Goal: Task Accomplishment & Management: Manage account settings

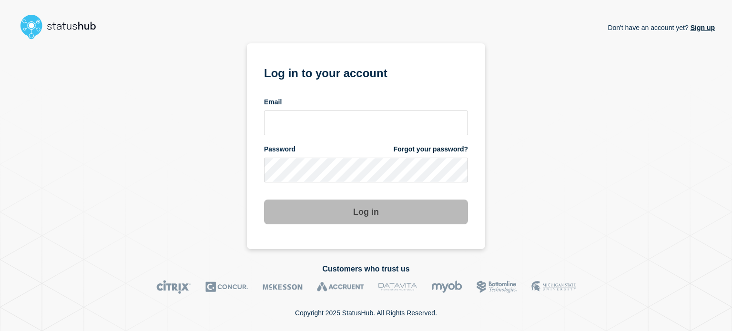
click at [262, 121] on section "Log in to your account Email Password Forgot your password? Log in" at bounding box center [366, 146] width 238 height 206
click at [287, 124] on input "email input" at bounding box center [366, 123] width 204 height 25
type input "[EMAIL_ADDRESS][DOMAIN_NAME]"
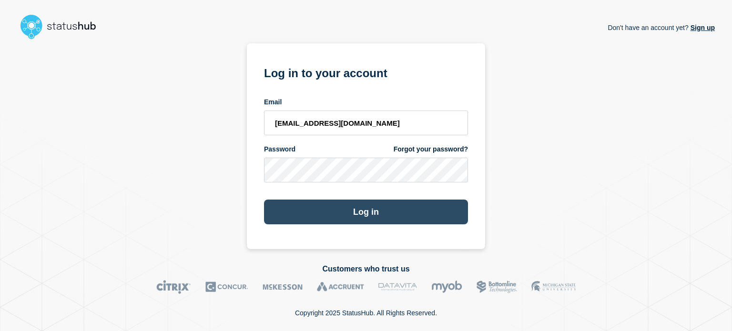
click at [296, 210] on button "Log in" at bounding box center [366, 212] width 204 height 25
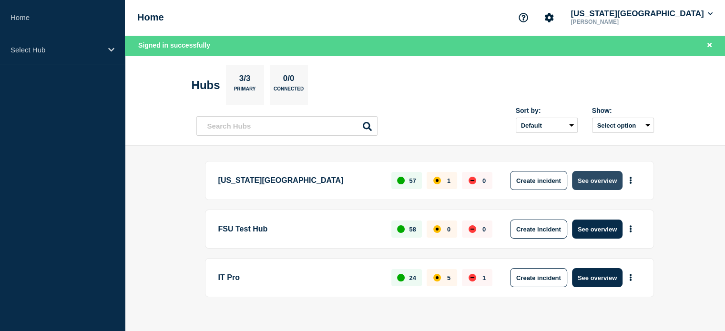
click at [597, 181] on button "See overview" at bounding box center [597, 180] width 50 height 19
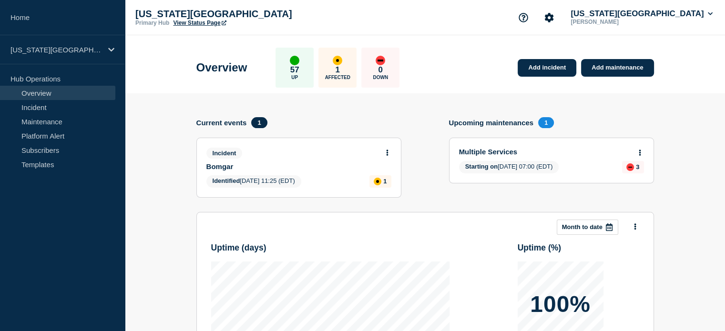
click at [189, 24] on link "View Status Page" at bounding box center [199, 23] width 53 height 7
click at [531, 17] on div "Florida State University Primary Hub View Status Page Florida State University …" at bounding box center [425, 17] width 600 height 35
click at [42, 121] on link "Maintenance" at bounding box center [57, 121] width 115 height 14
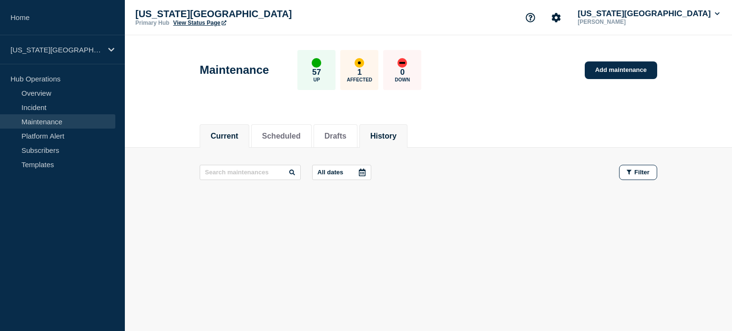
click at [407, 133] on li "History" at bounding box center [383, 135] width 48 height 23
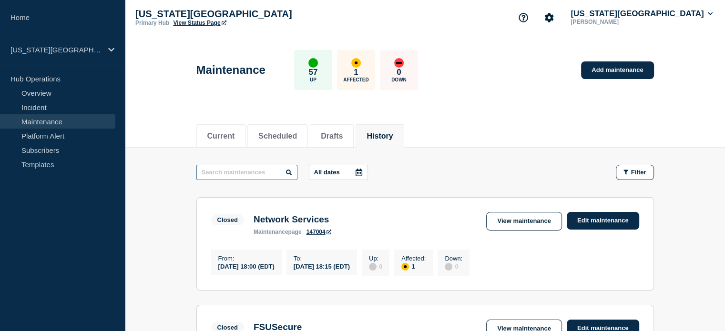
click at [250, 175] on input "text" at bounding box center [246, 172] width 101 height 15
type input "red"
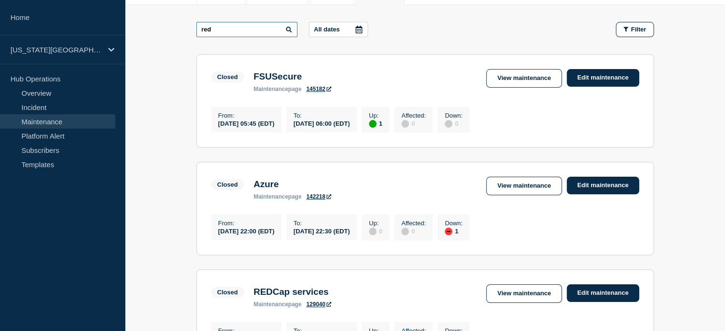
scroll to position [238, 0]
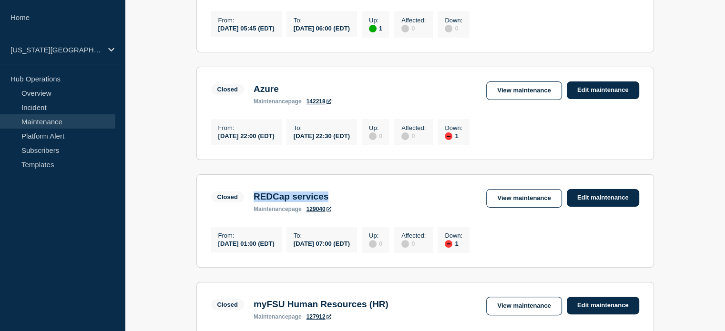
drag, startPoint x: 255, startPoint y: 203, endPoint x: 337, endPoint y: 205, distance: 82.0
click at [331, 202] on h3 "REDCap services" at bounding box center [292, 197] width 78 height 10
copy h3 "REDCap services"
click at [474, 209] on div "Closed REDCap services maintenance page 129040 View maintenance Edit maintenance" at bounding box center [425, 200] width 428 height 23
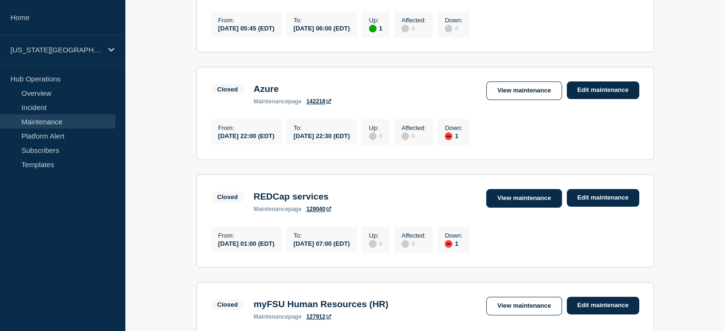
click at [500, 207] on link "View maintenance" at bounding box center [523, 198] width 75 height 19
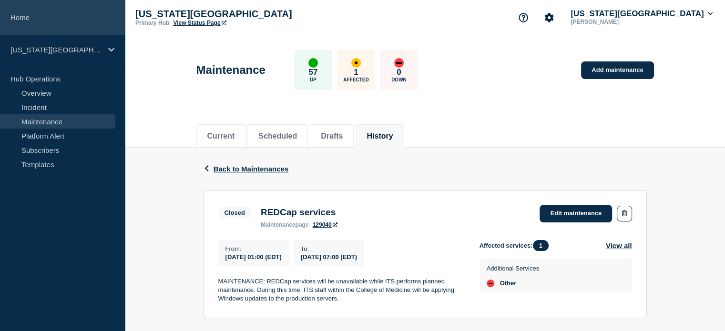
click at [30, 20] on link "Home" at bounding box center [62, 17] width 125 height 35
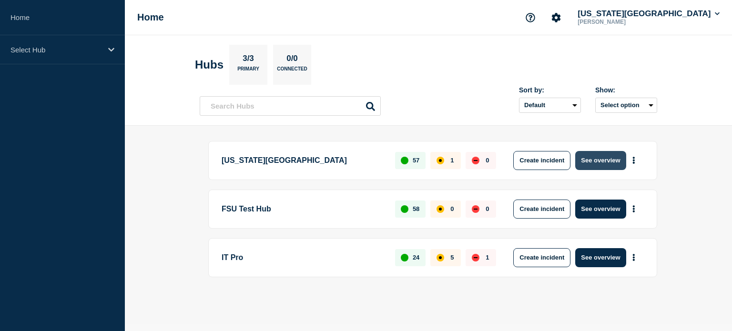
click at [596, 160] on button "See overview" at bounding box center [600, 160] width 50 height 19
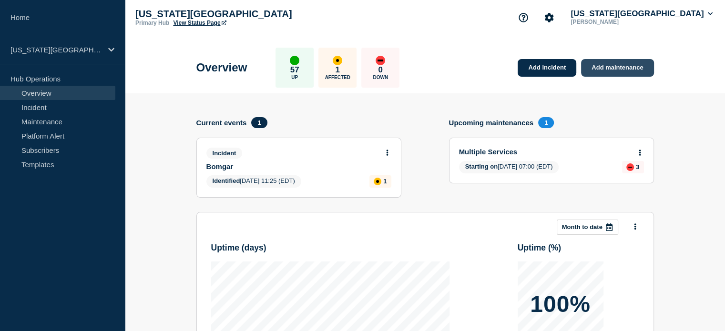
click at [631, 70] on link "Add maintenance" at bounding box center [617, 68] width 72 height 18
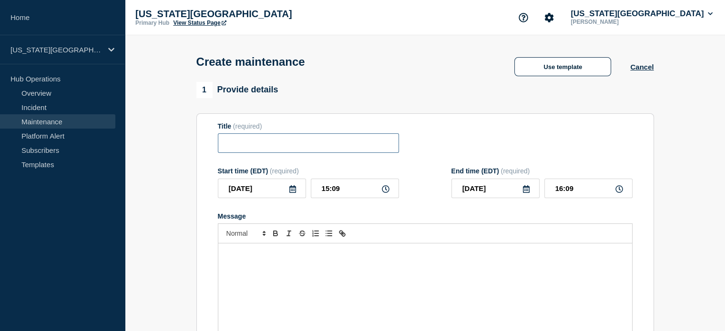
click at [250, 145] on input "Title" at bounding box center [308, 143] width 181 height 20
paste input "REDCap services"
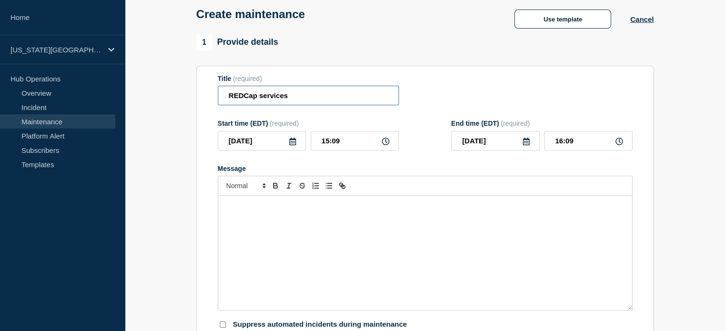
type input "REDCap services"
click at [276, 220] on div "Message" at bounding box center [425, 253] width 414 height 114
click at [541, 20] on button "Use template" at bounding box center [562, 19] width 97 height 19
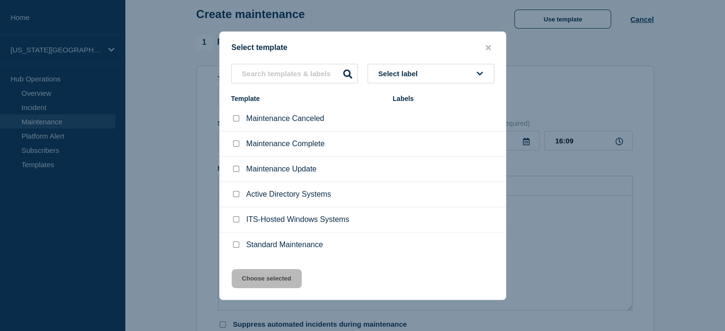
click at [234, 246] on input "Standard Maintenance checkbox" at bounding box center [236, 245] width 6 height 6
checkbox input "true"
click at [249, 280] on button "Choose selected" at bounding box center [267, 278] width 70 height 19
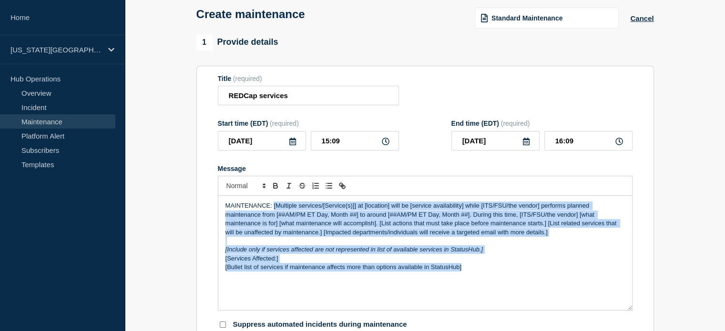
drag, startPoint x: 273, startPoint y: 210, endPoint x: 505, endPoint y: 272, distance: 241.1
click at [505, 272] on div "MAINTENANCE: [Multiple services/[Service(s)]] at [location] will be [service av…" at bounding box center [425, 253] width 414 height 114
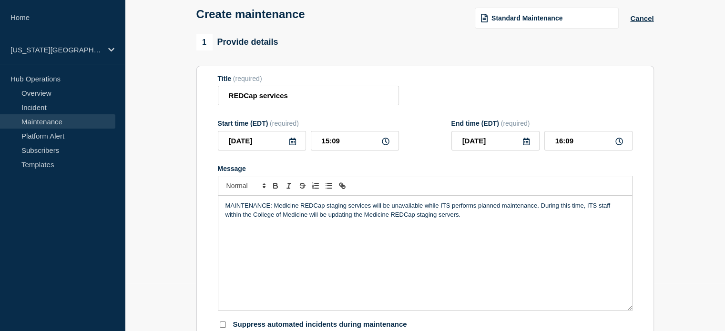
click at [294, 145] on icon at bounding box center [293, 142] width 8 height 8
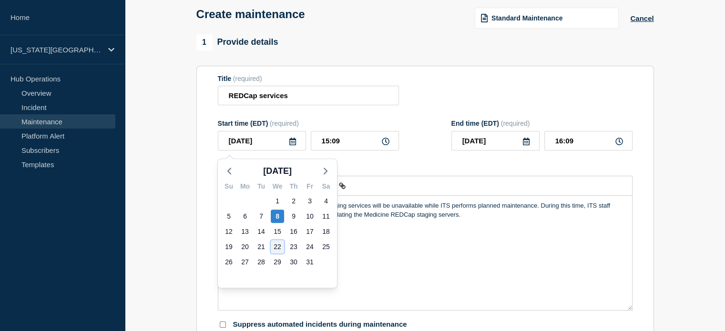
click at [280, 244] on div "22" at bounding box center [277, 246] width 13 height 13
type input "2025-10-22"
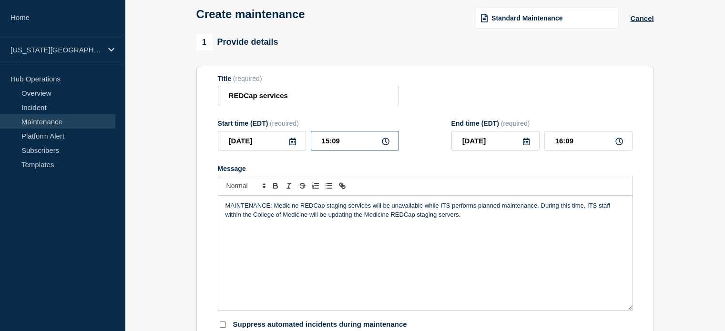
drag, startPoint x: 358, startPoint y: 145, endPoint x: 297, endPoint y: 132, distance: 62.2
click at [297, 132] on div "Start time (EDT) (required) 2025-10-22 15:09" at bounding box center [308, 135] width 181 height 31
type input "01:00"
drag, startPoint x: 559, startPoint y: 142, endPoint x: 608, endPoint y: 141, distance: 49.6
click at [608, 141] on input "02:00" at bounding box center [588, 141] width 88 height 20
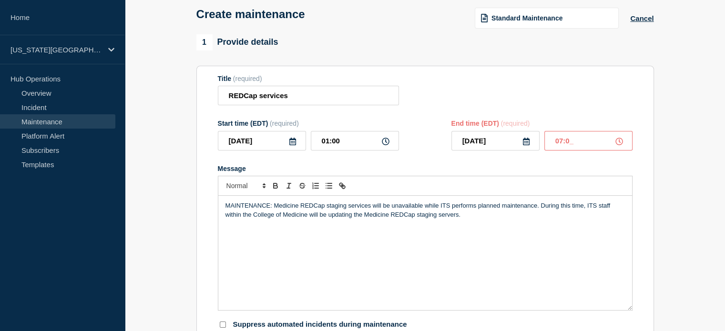
type input "07:00"
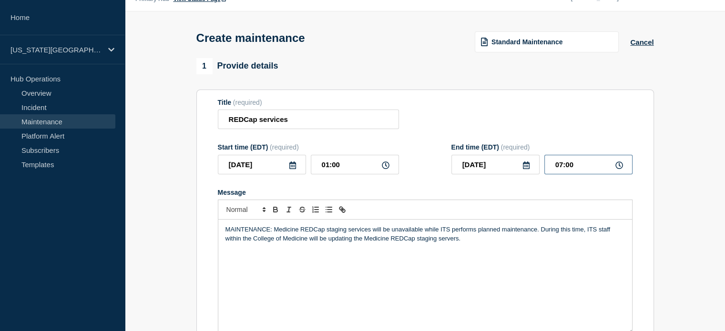
scroll to position [0, 0]
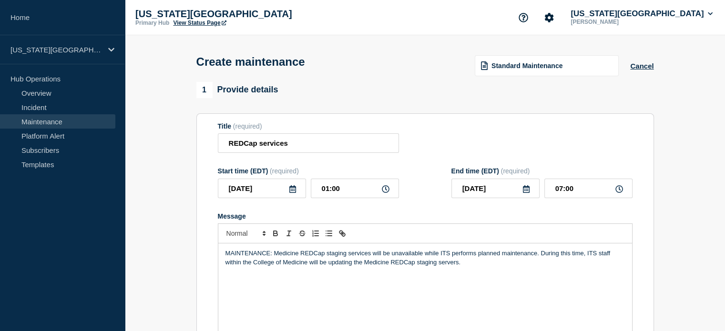
click at [182, 18] on p "Florida State University" at bounding box center [230, 14] width 191 height 11
click at [188, 20] on link "View Status Page" at bounding box center [199, 23] width 53 height 7
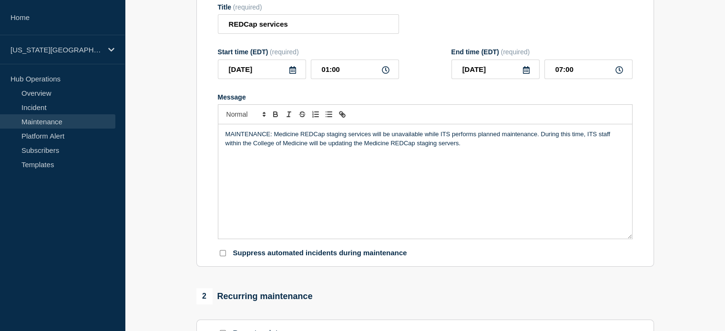
scroll to position [154, 0]
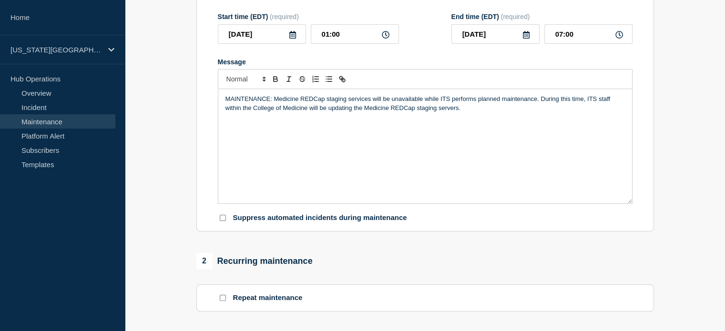
click at [222, 221] on input "Suppress automated incidents during maintenance" at bounding box center [223, 218] width 6 height 6
checkbox input "true"
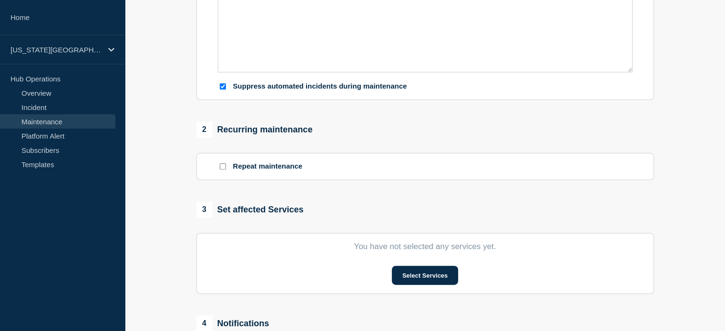
scroll to position [393, 0]
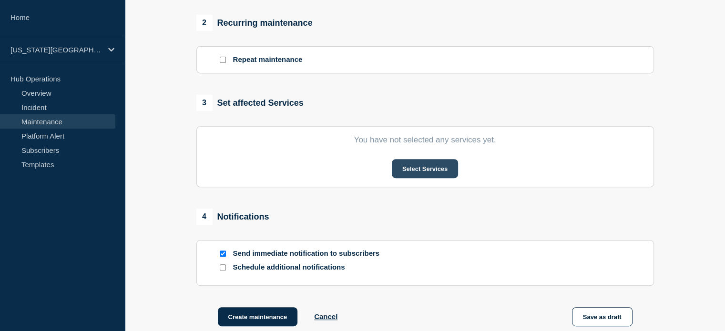
click at [408, 175] on button "Select Services" at bounding box center [425, 168] width 66 height 19
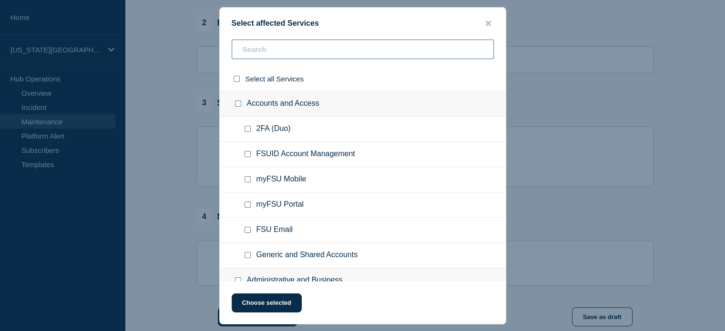
click at [265, 48] on input "text" at bounding box center [363, 50] width 262 height 20
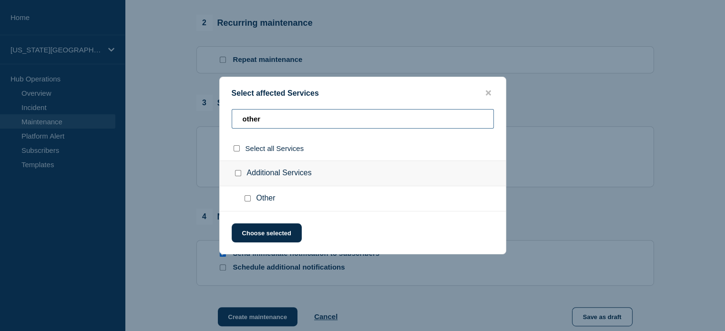
type input "other"
click at [247, 198] on input "Other checkbox" at bounding box center [247, 198] width 6 height 6
checkbox input "true"
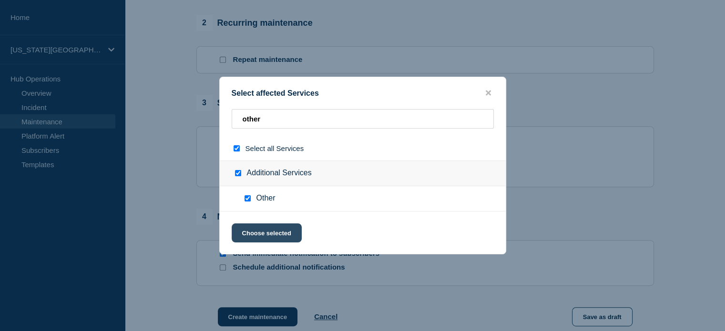
click at [257, 232] on button "Choose selected" at bounding box center [267, 232] width 70 height 19
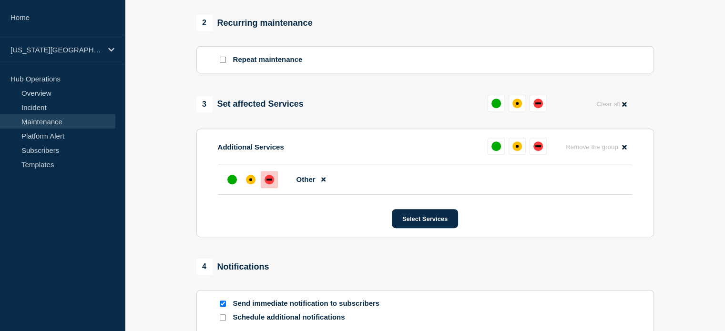
click at [271, 184] on div "down" at bounding box center [269, 180] width 10 height 10
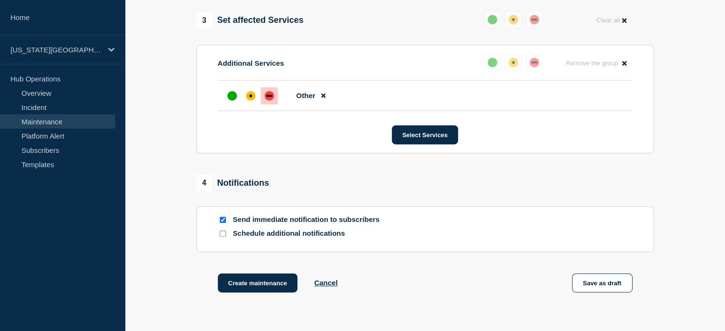
click at [223, 223] on input "Send immediate notification to subscribers" at bounding box center [223, 220] width 6 height 6
checkbox input "false"
click at [224, 237] on input "Schedule additional notifications" at bounding box center [223, 234] width 6 height 6
checkbox input "true"
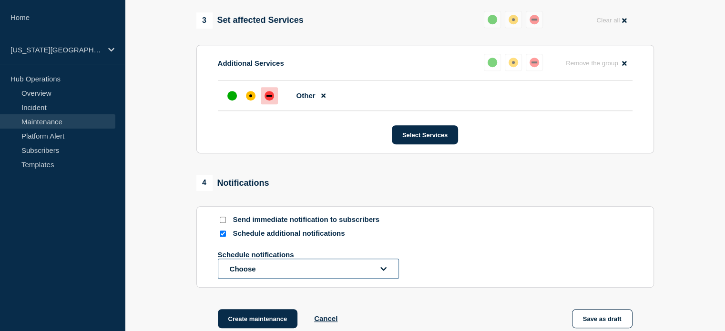
click at [240, 269] on button "Choose" at bounding box center [308, 269] width 181 height 20
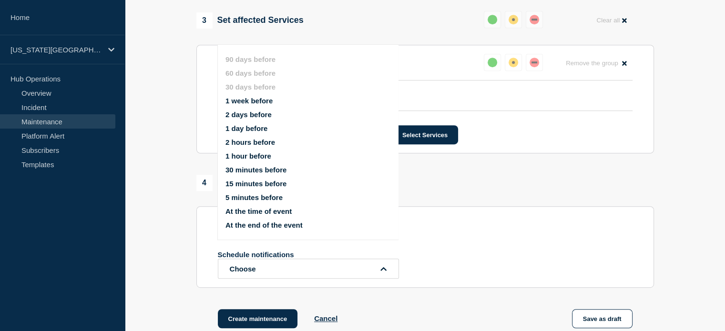
click at [253, 101] on button "1 week before" at bounding box center [248, 101] width 47 height 8
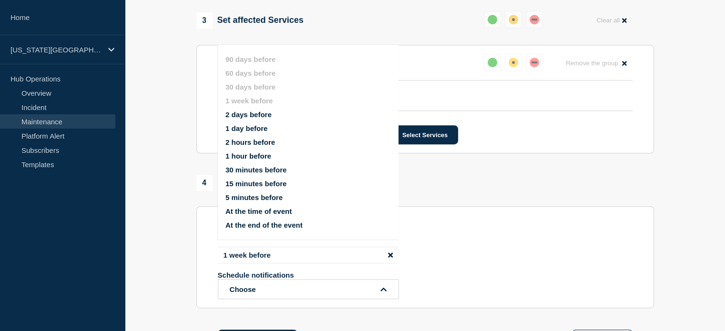
click at [260, 114] on button "2 days before" at bounding box center [248, 115] width 46 height 8
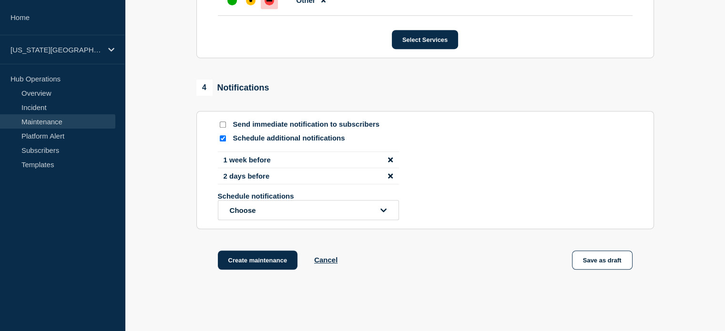
scroll to position [619, 0]
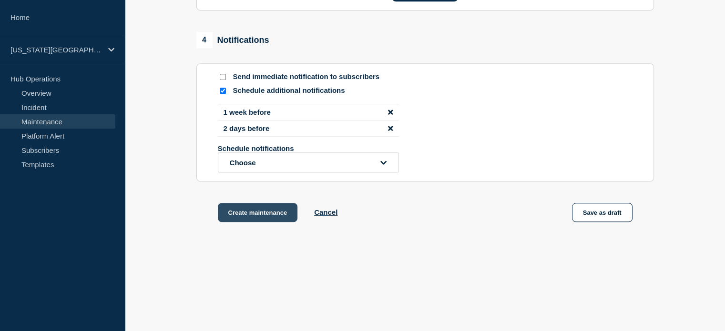
click at [251, 215] on button "Create maintenance" at bounding box center [258, 212] width 80 height 19
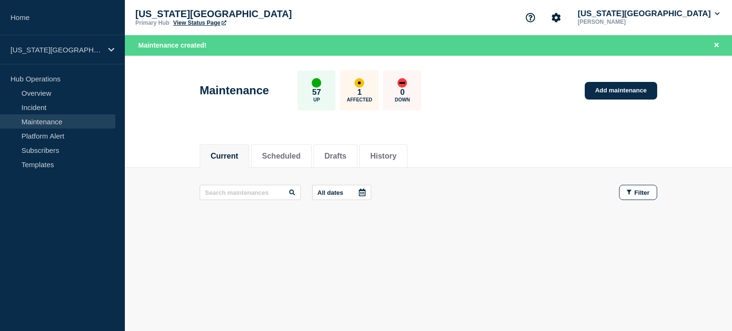
click at [192, 24] on link "View Status Page" at bounding box center [199, 23] width 53 height 7
click at [209, 20] on link "View Status Page" at bounding box center [199, 23] width 53 height 7
click at [611, 87] on link "Add maintenance" at bounding box center [621, 91] width 72 height 18
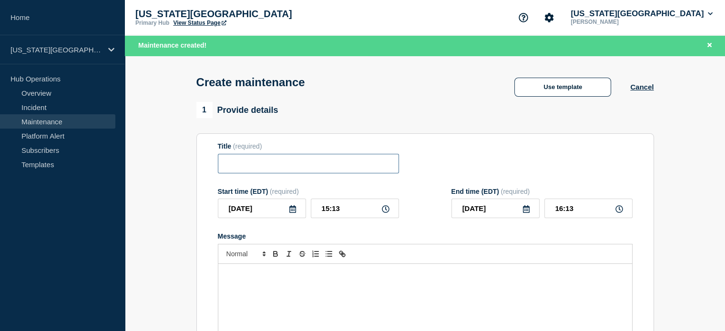
click at [226, 166] on input "Title" at bounding box center [308, 164] width 181 height 20
paste input "REDCap services"
type input "REDCap services"
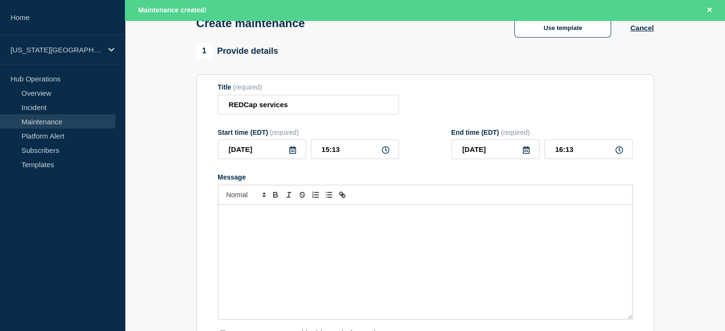
click at [293, 151] on icon at bounding box center [292, 150] width 7 height 8
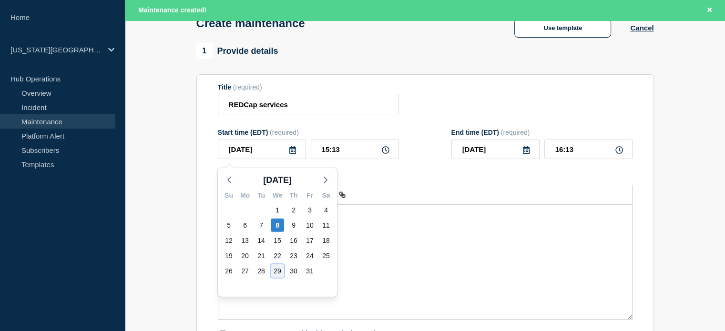
click at [278, 267] on div "29" at bounding box center [277, 270] width 13 height 13
type input "2025-10-29"
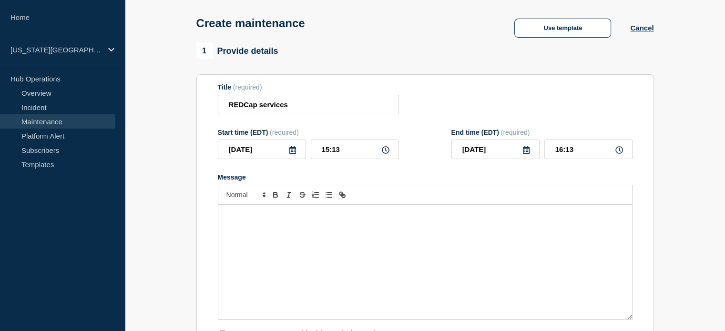
scroll to position [39, 0]
drag, startPoint x: 352, startPoint y: 154, endPoint x: 288, endPoint y: 148, distance: 63.7
click at [288, 148] on div "2025-10-29 15:13" at bounding box center [308, 150] width 181 height 20
type input "01:00"
drag, startPoint x: 599, startPoint y: 149, endPoint x: 548, endPoint y: 141, distance: 51.5
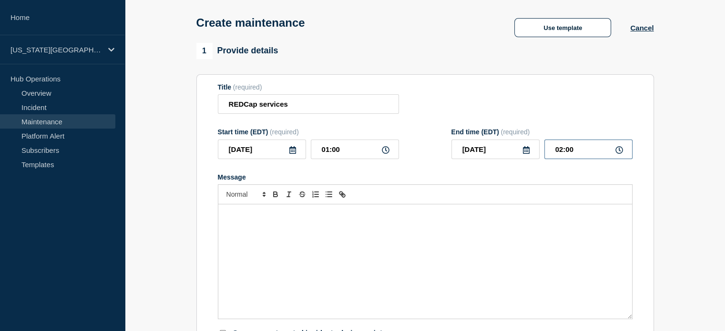
click at [548, 141] on div "End time (EDT) (required) 2025-10-29 02:00" at bounding box center [541, 143] width 181 height 31
type input "07:00"
click at [305, 238] on div "Message" at bounding box center [425, 261] width 414 height 114
click at [545, 40] on div "Create maintenance Use template Cancel" at bounding box center [424, 19] width 479 height 47
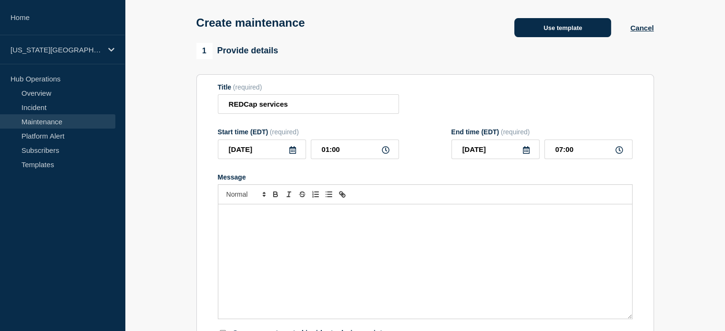
click at [543, 34] on button "Use template" at bounding box center [562, 27] width 97 height 19
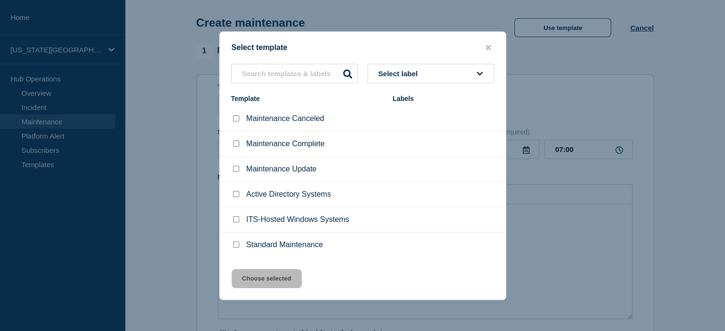
click at [233, 245] on input "Standard Maintenance checkbox" at bounding box center [236, 245] width 6 height 6
checkbox input "true"
click at [256, 280] on button "Choose selected" at bounding box center [267, 278] width 70 height 19
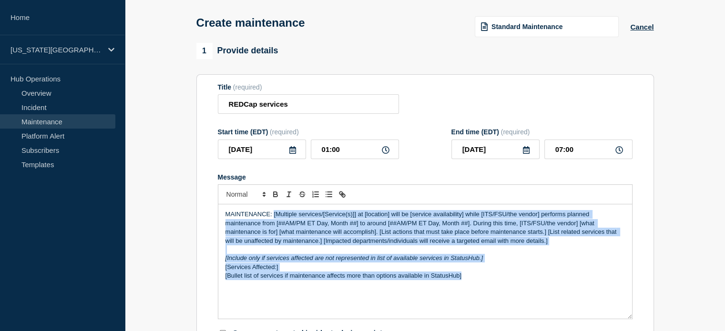
drag, startPoint x: 273, startPoint y: 218, endPoint x: 481, endPoint y: 301, distance: 223.9
click at [481, 301] on div "MAINTENANCE: [Multiple services/[Service(s)]] at [location] will be [service av…" at bounding box center [425, 261] width 414 height 114
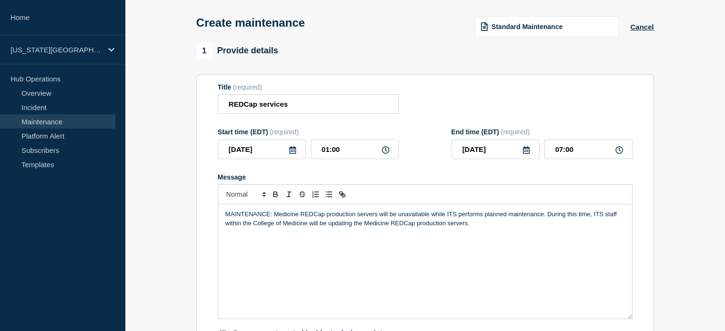
scroll to position [170, 0]
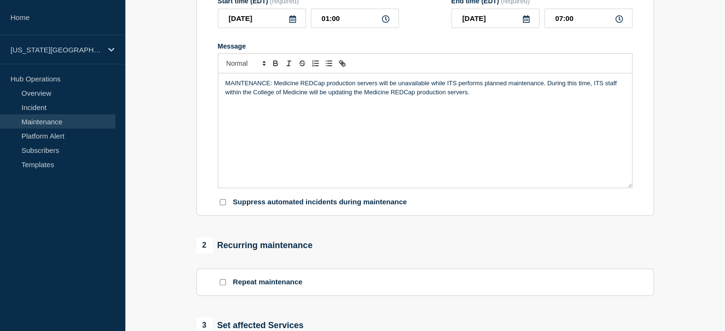
click at [224, 205] on input "Suppress automated incidents during maintenance" at bounding box center [223, 202] width 6 height 6
checkbox input "true"
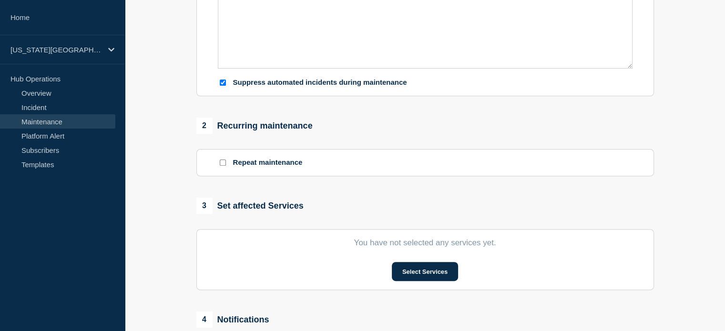
scroll to position [349, 0]
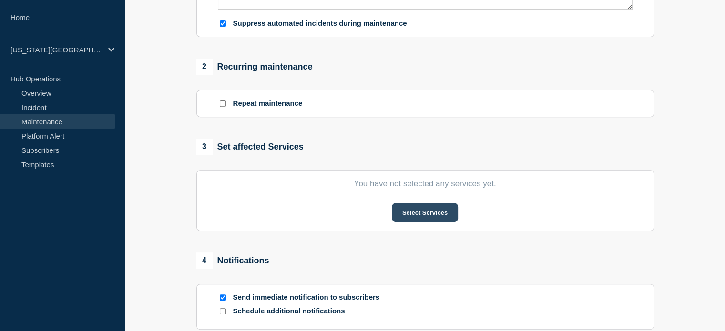
click at [421, 214] on button "Select Services" at bounding box center [425, 212] width 66 height 19
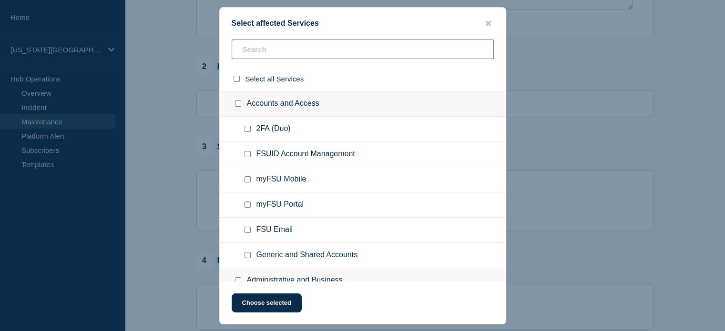
click at [307, 43] on input "text" at bounding box center [363, 50] width 262 height 20
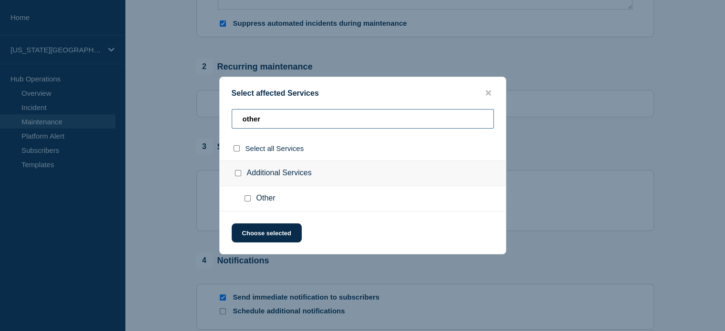
type input "other"
click at [250, 200] on input "Other checkbox" at bounding box center [247, 198] width 6 height 6
checkbox input "true"
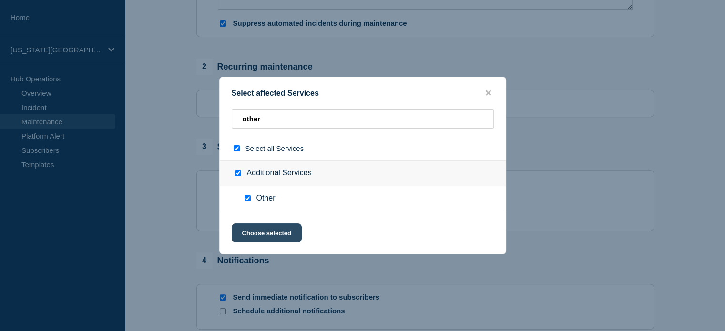
click at [273, 235] on button "Choose selected" at bounding box center [267, 232] width 70 height 19
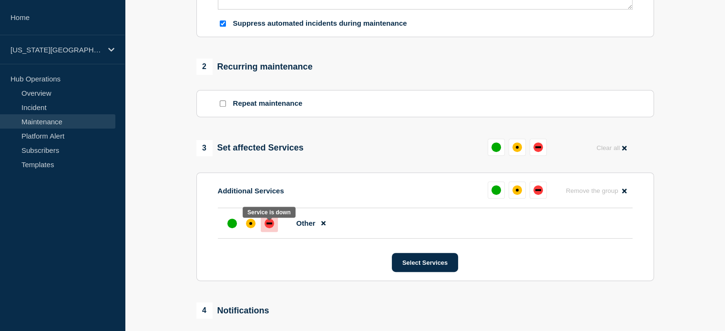
click at [273, 227] on div "down" at bounding box center [269, 224] width 10 height 10
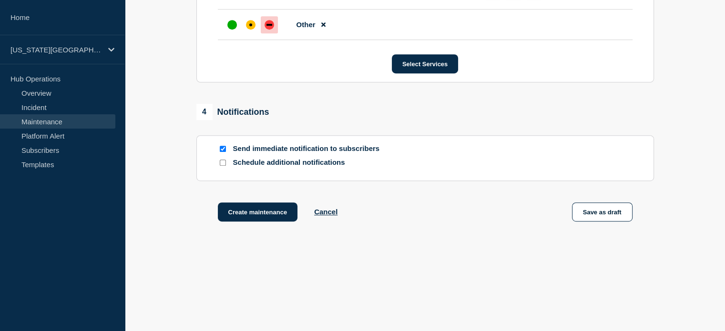
scroll to position [552, 0]
click at [222, 146] on input "Send immediate notification to subscribers" at bounding box center [223, 149] width 6 height 6
checkbox input "false"
click at [220, 161] on input "Schedule additional notifications" at bounding box center [223, 163] width 6 height 6
checkbox input "true"
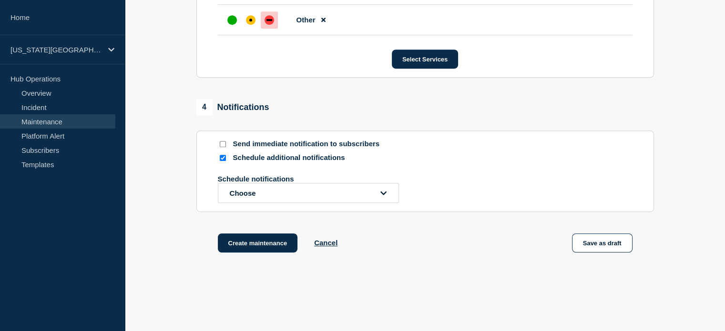
click at [230, 183] on p "Schedule notifications" at bounding box center [294, 179] width 152 height 8
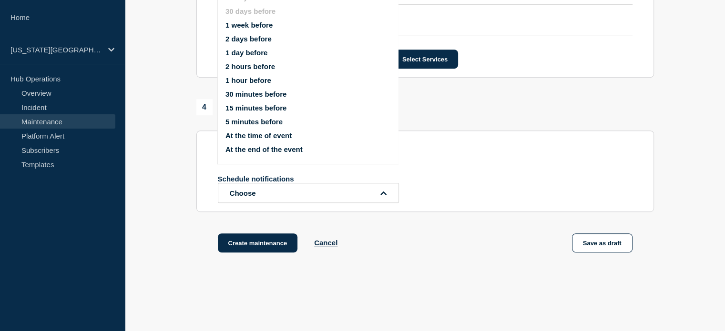
scroll to position [523, 0]
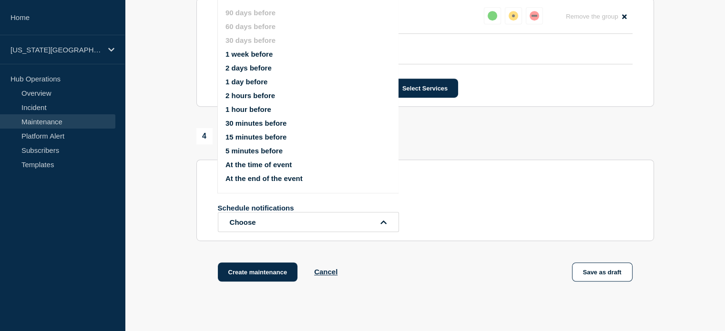
click at [232, 192] on div "90 days before 60 days before 30 days before 1 week before 2 days before 1 day …" at bounding box center [307, 96] width 181 height 196
click at [236, 58] on button "1 week before" at bounding box center [248, 54] width 47 height 8
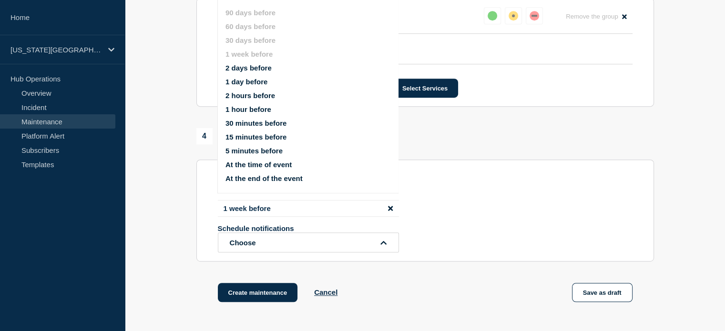
click at [239, 72] on button "2 days before" at bounding box center [248, 68] width 46 height 8
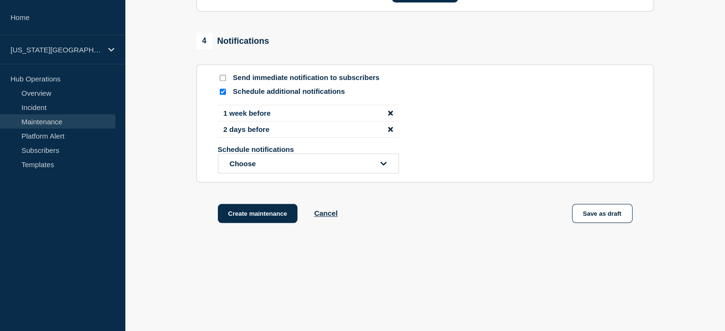
scroll to position [625, 0]
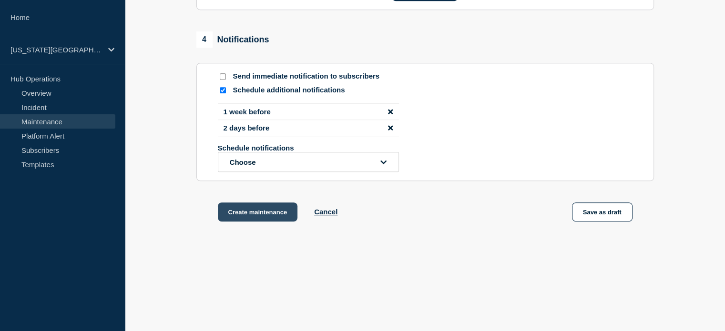
click at [231, 220] on button "Create maintenance" at bounding box center [258, 211] width 80 height 19
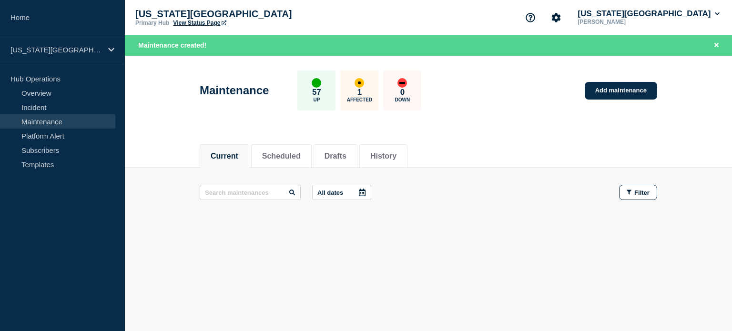
click at [185, 23] on link "View Status Page" at bounding box center [199, 23] width 53 height 7
click at [647, 15] on button "Florida State University" at bounding box center [648, 14] width 146 height 10
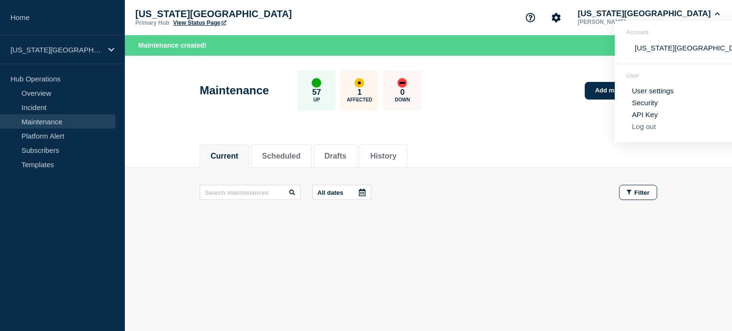
click at [644, 129] on button "Log out" at bounding box center [644, 126] width 24 height 8
